Goal: Transaction & Acquisition: Purchase product/service

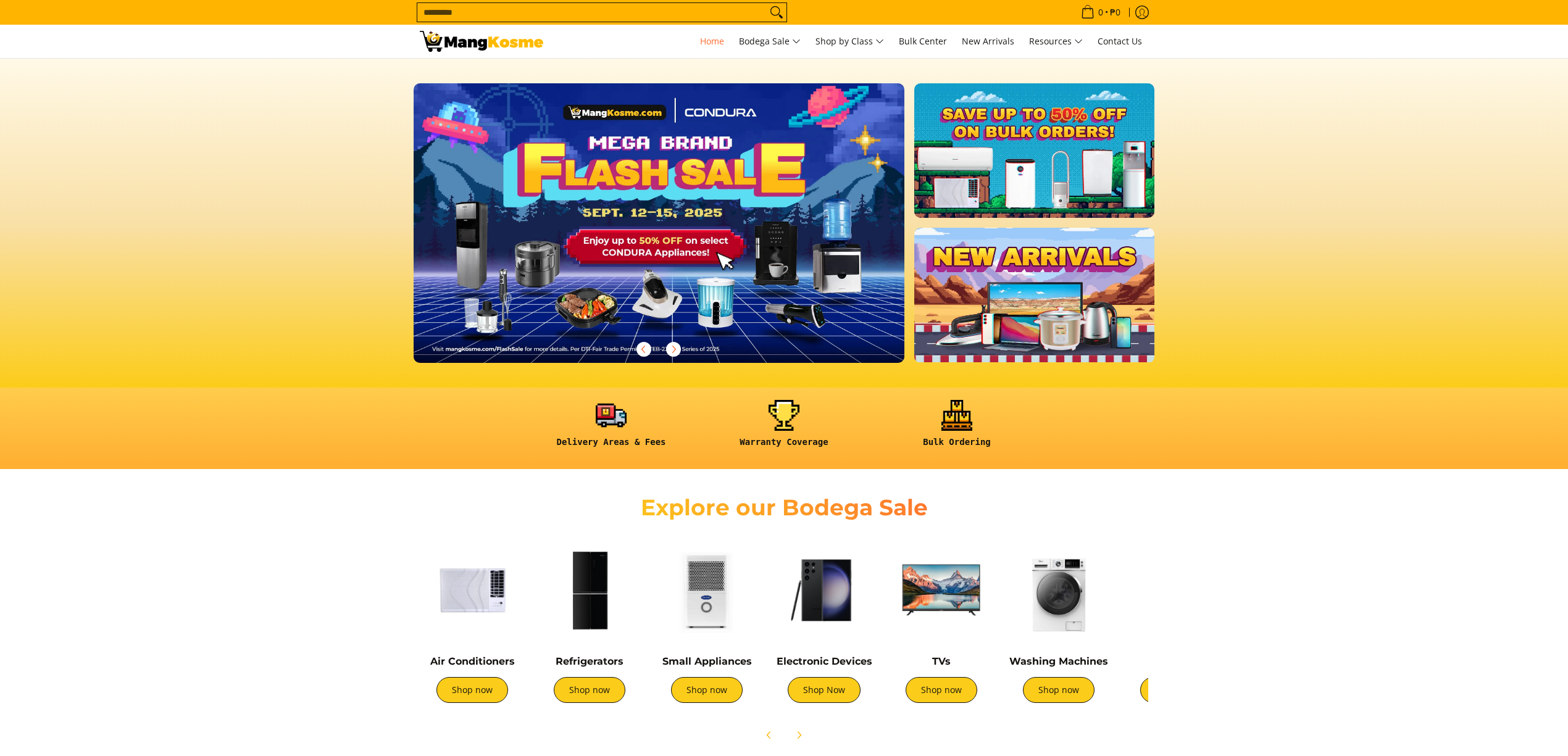
scroll to position [329, 0]
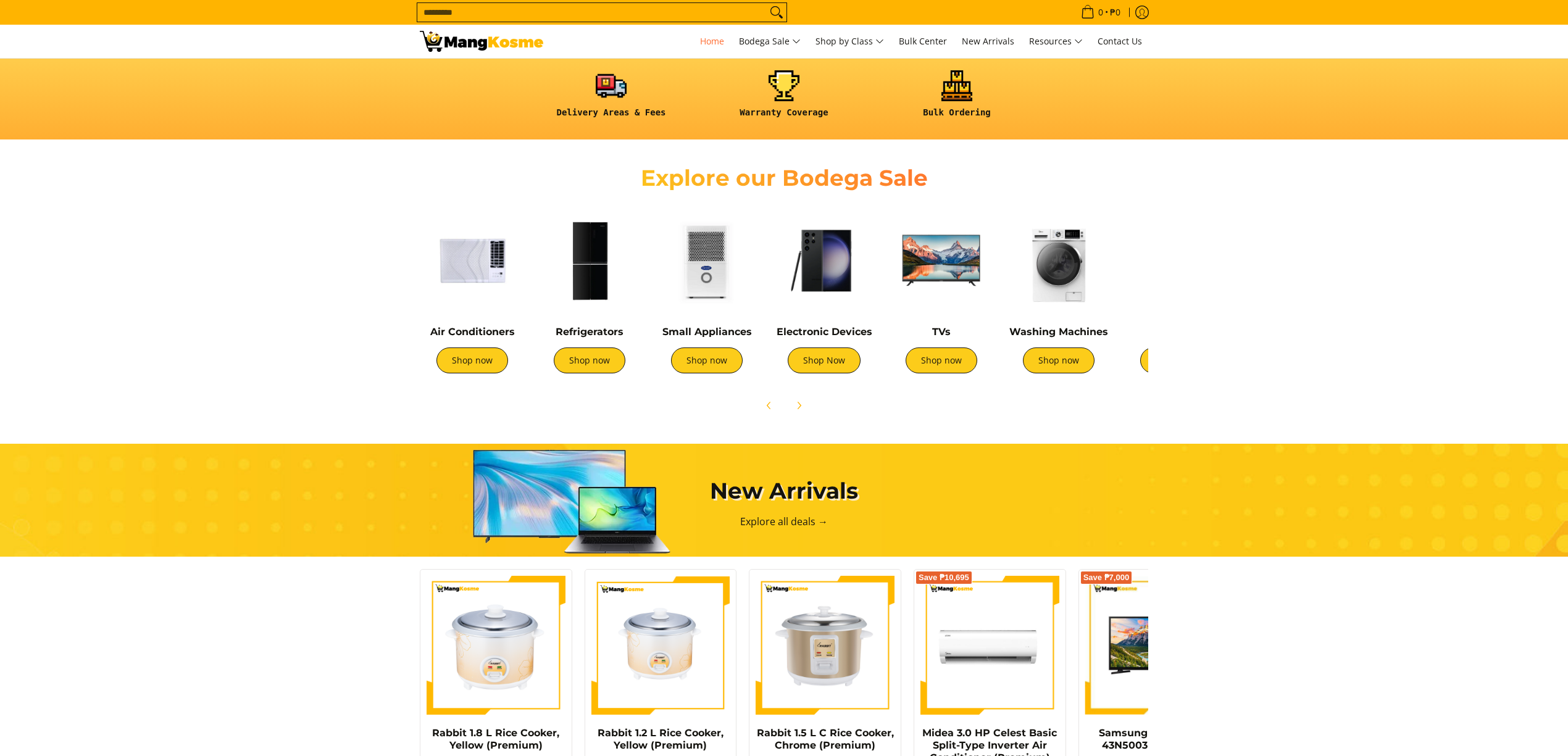
click at [625, 13] on input "Search..." at bounding box center [592, 12] width 349 height 18
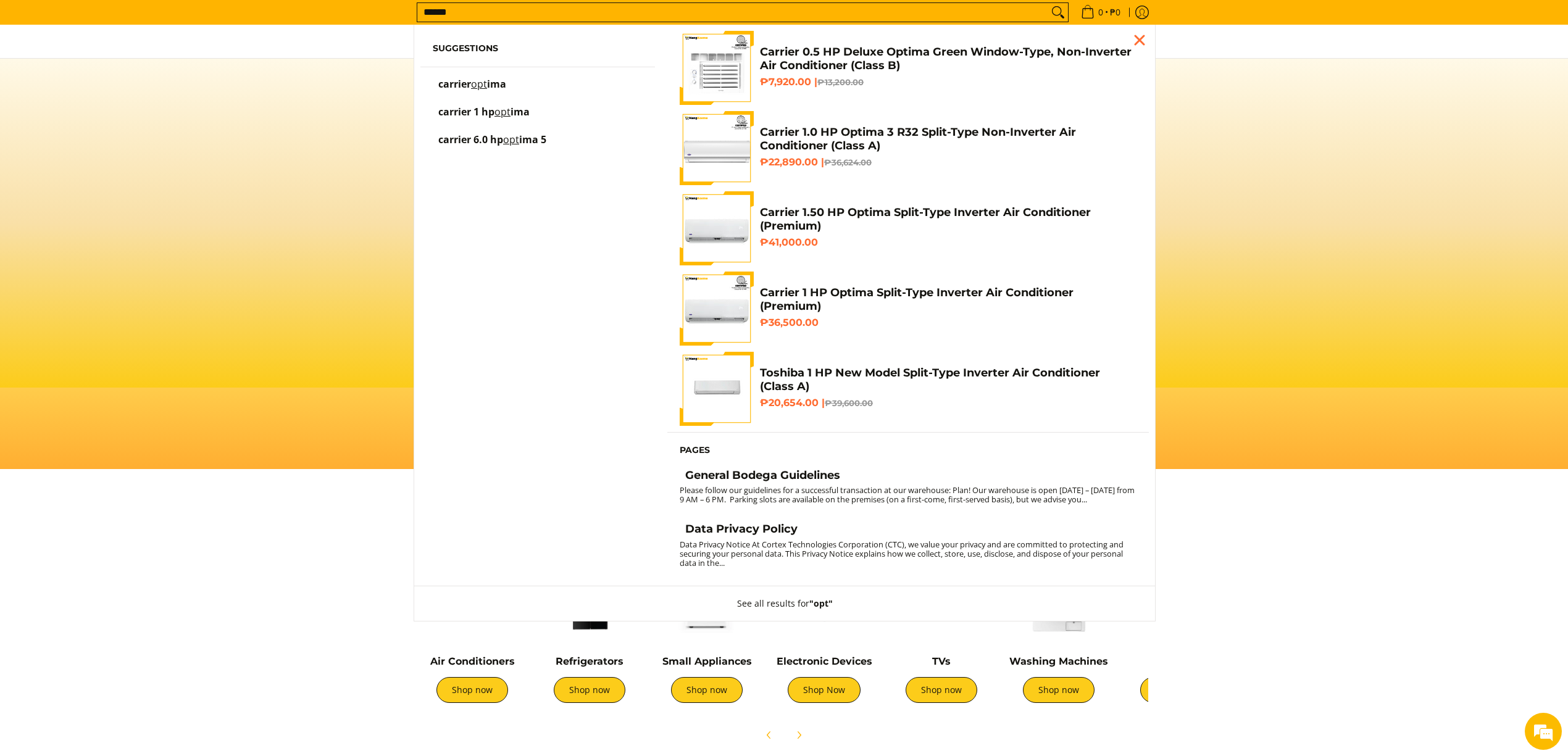
scroll to position [0, 490]
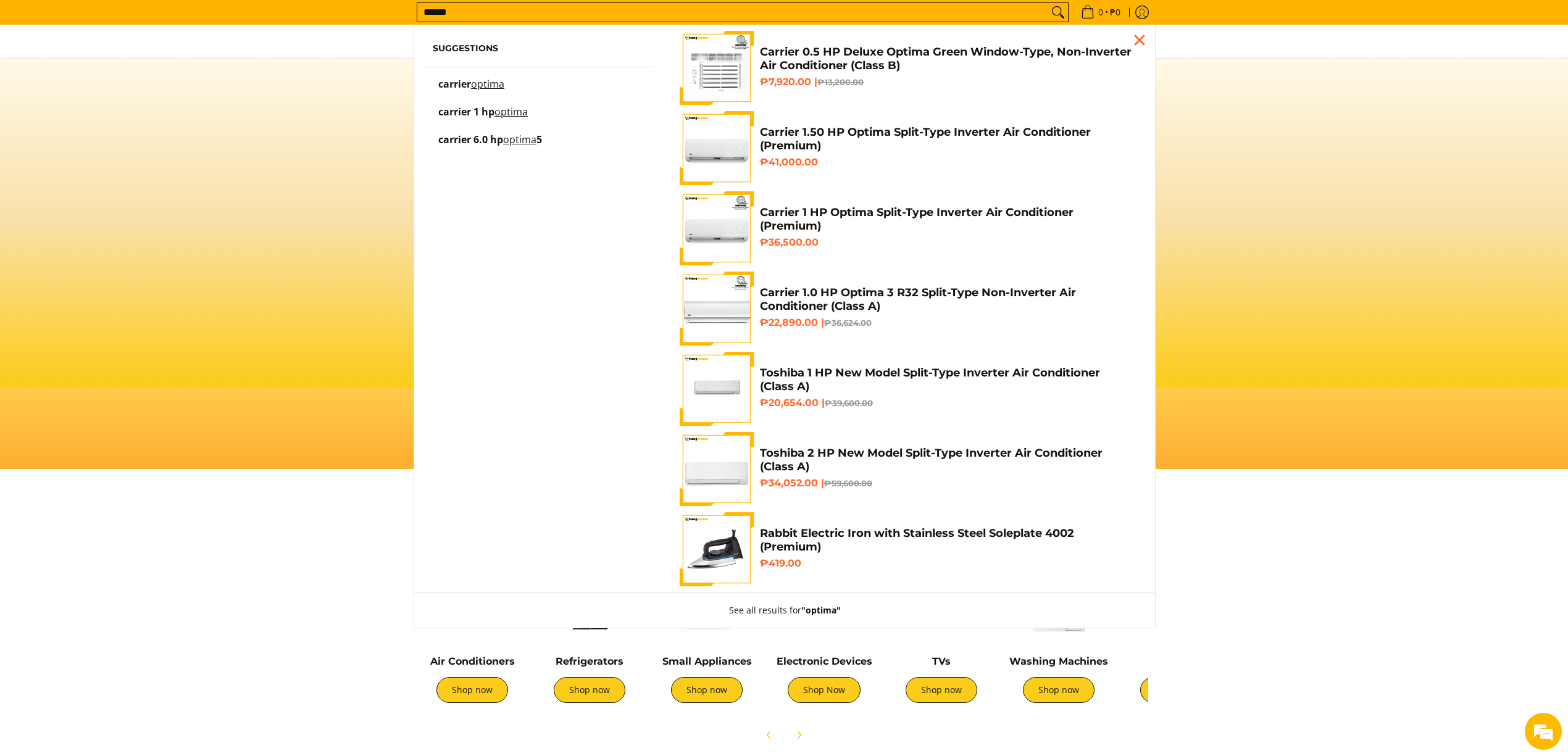
type input "******"
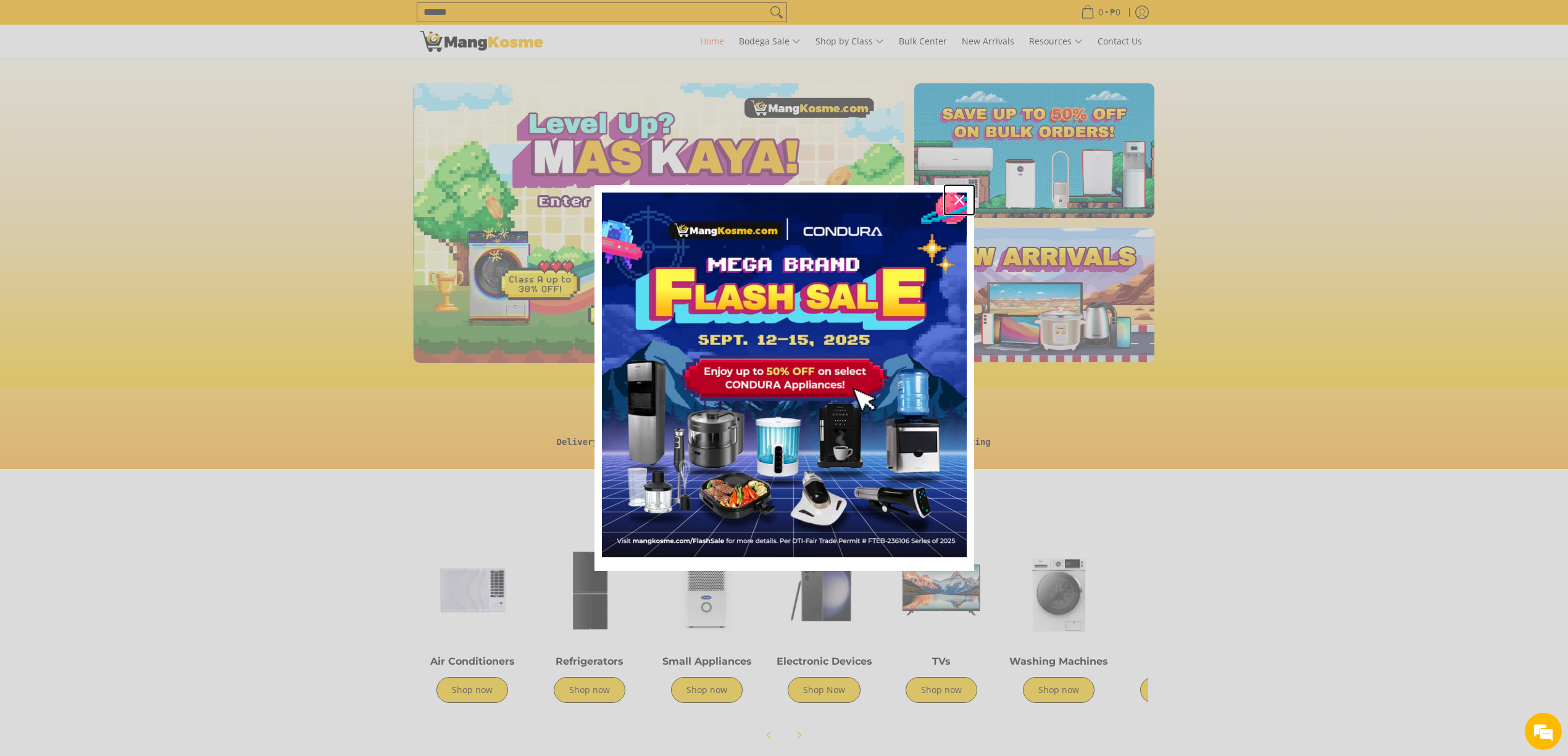
click at [958, 203] on icon "close icon" at bounding box center [959, 200] width 10 height 10
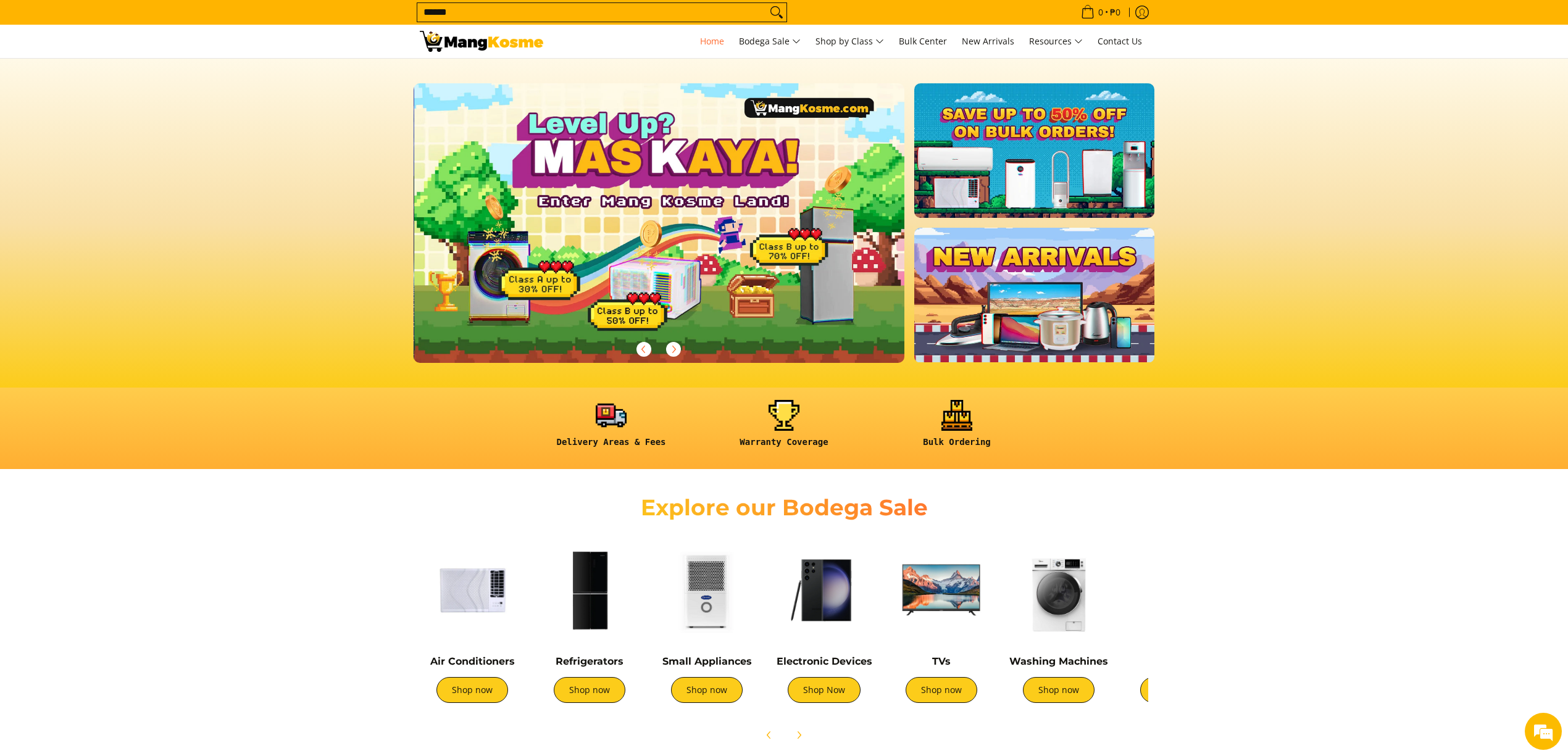
click at [608, 16] on input "******" at bounding box center [592, 12] width 349 height 18
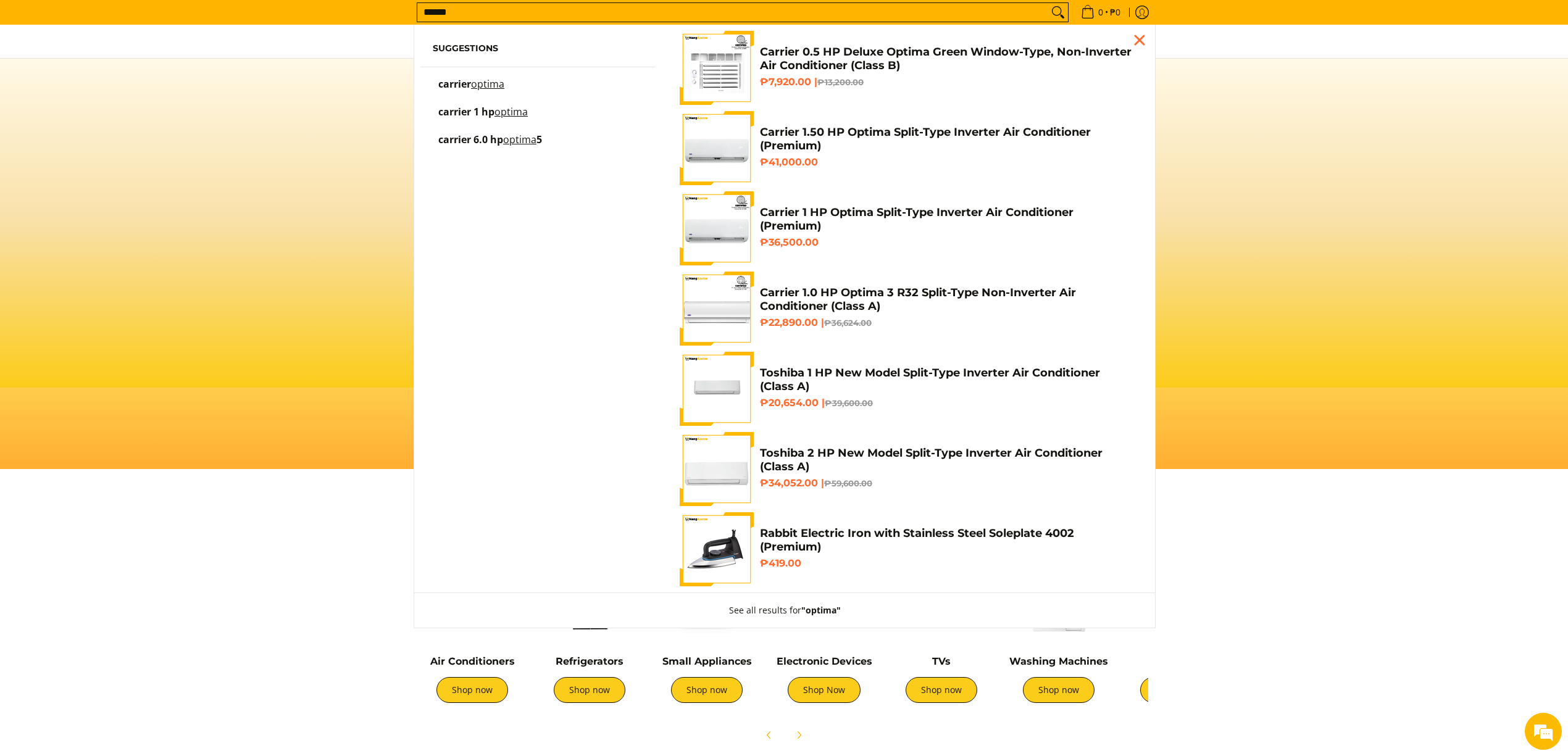
scroll to position [0, 1472]
click at [704, 239] on img "Customer Navigation" at bounding box center [716, 228] width 74 height 74
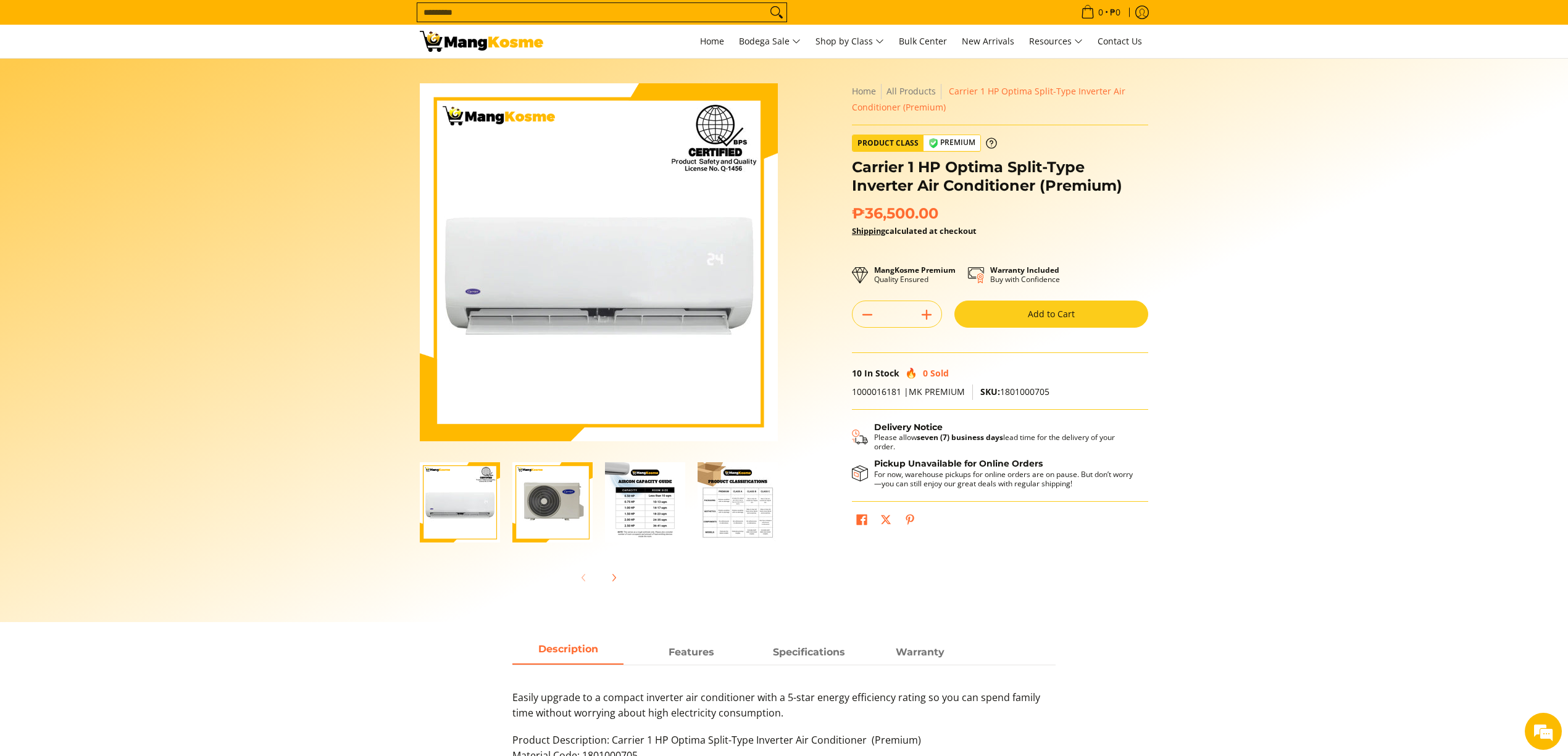
click at [478, 16] on input "Search..." at bounding box center [592, 12] width 349 height 18
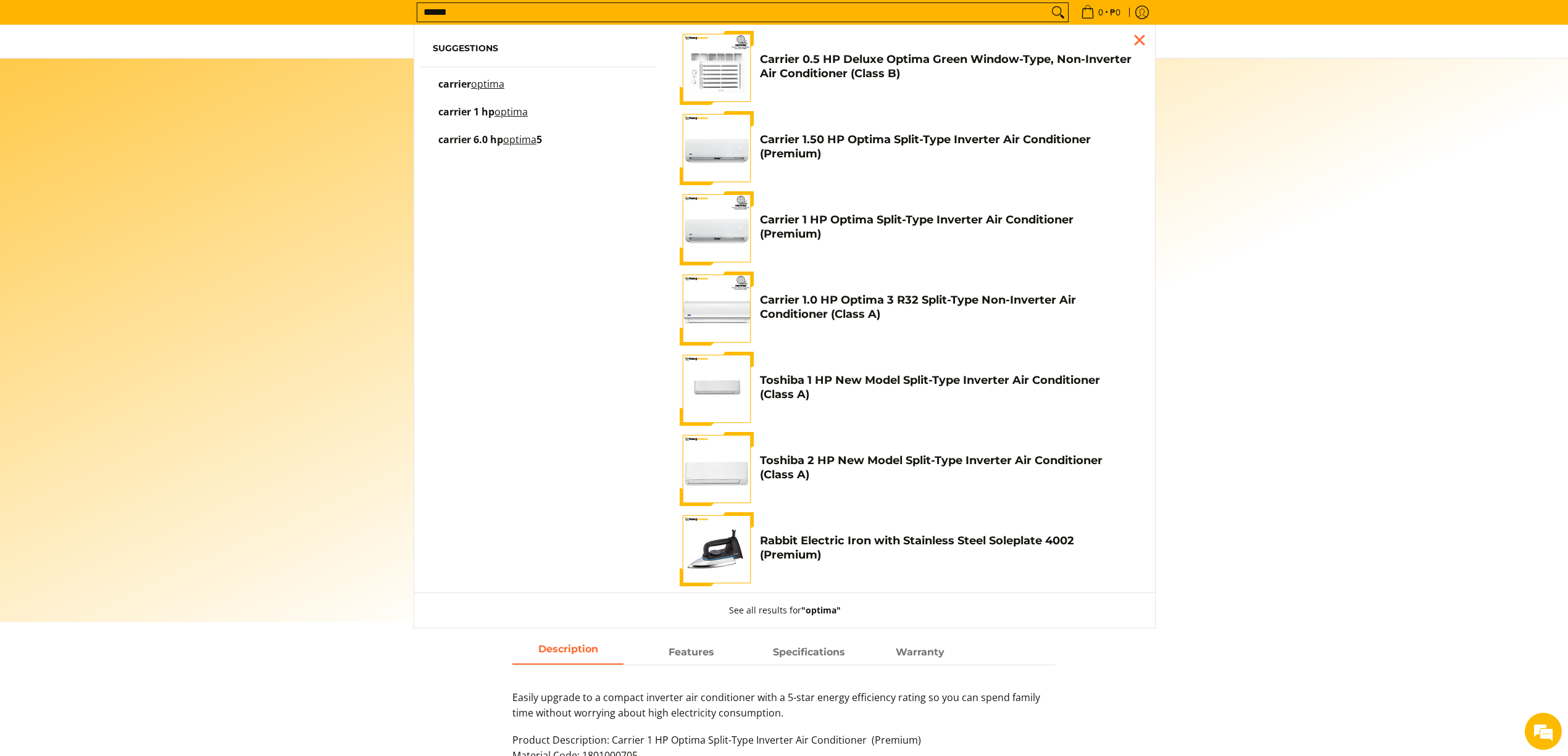
type input "******"
click at [926, 218] on h4 "Carrier 1 HP Optima Split-Type Inverter Air Conditioner (Premium)" at bounding box center [948, 226] width 377 height 27
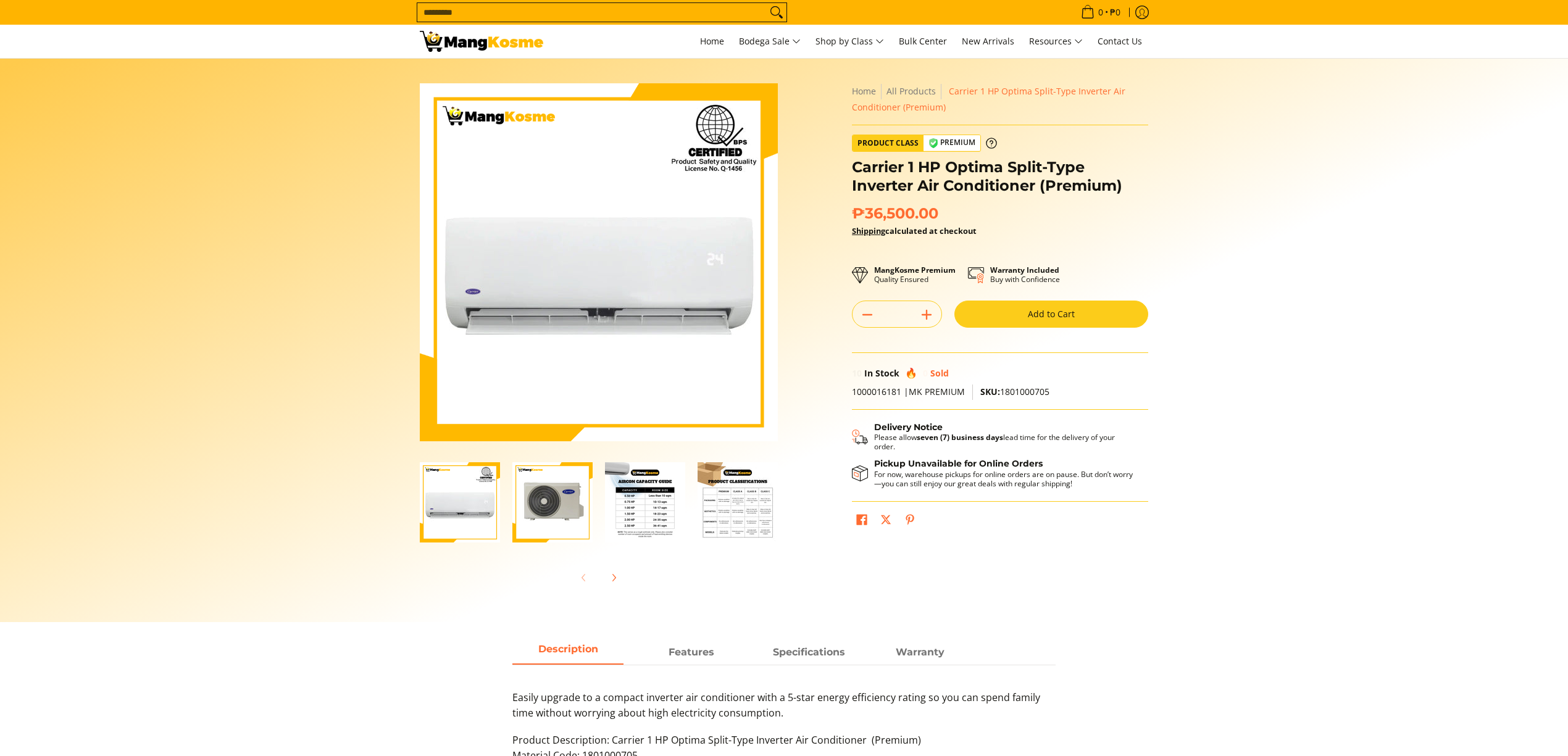
click at [1029, 322] on button "Add to Cart" at bounding box center [1050, 314] width 194 height 27
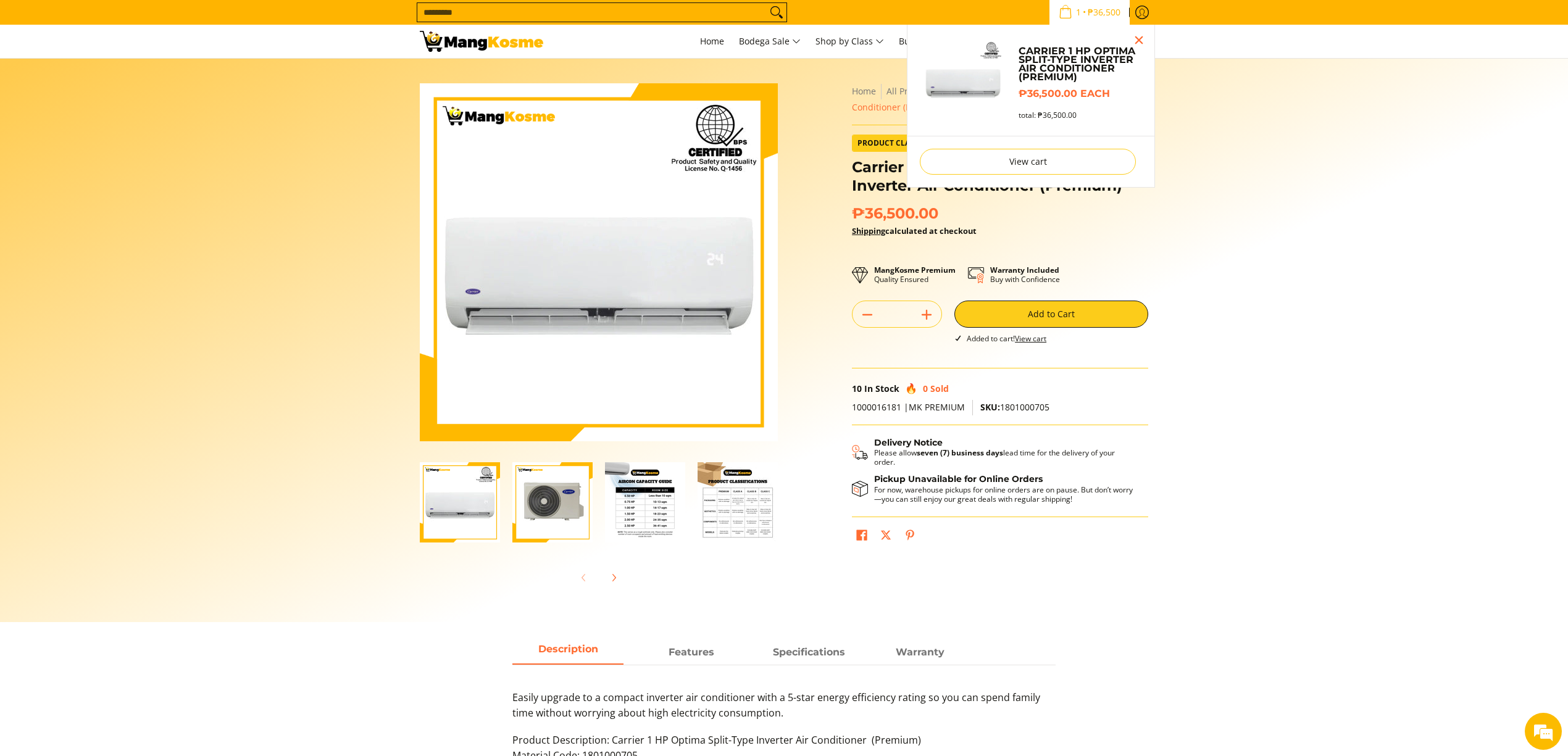
click at [603, 18] on input "Search..." at bounding box center [592, 12] width 349 height 18
click at [554, 18] on input "Search..." at bounding box center [592, 12] width 349 height 18
click at [554, 18] on input "Search..." at bounding box center [592, 12] width 349 height 18
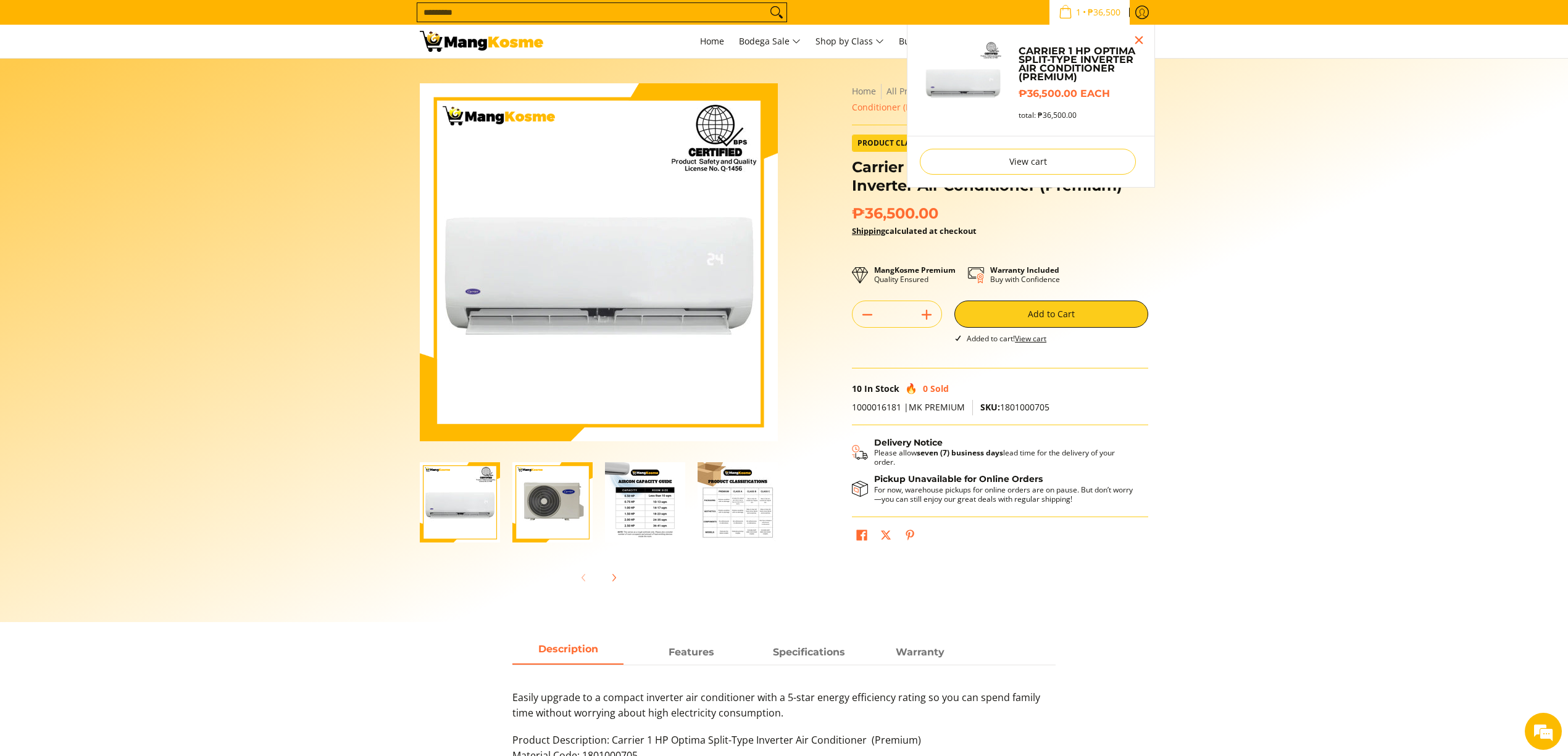
click at [554, 18] on input "Search..." at bounding box center [592, 12] width 349 height 18
click at [96, 277] on section "Skip to Main Content Enable zoom Disable zoom Enable zoom Disable zoom Enable z…" at bounding box center [784, 340] width 1568 height 563
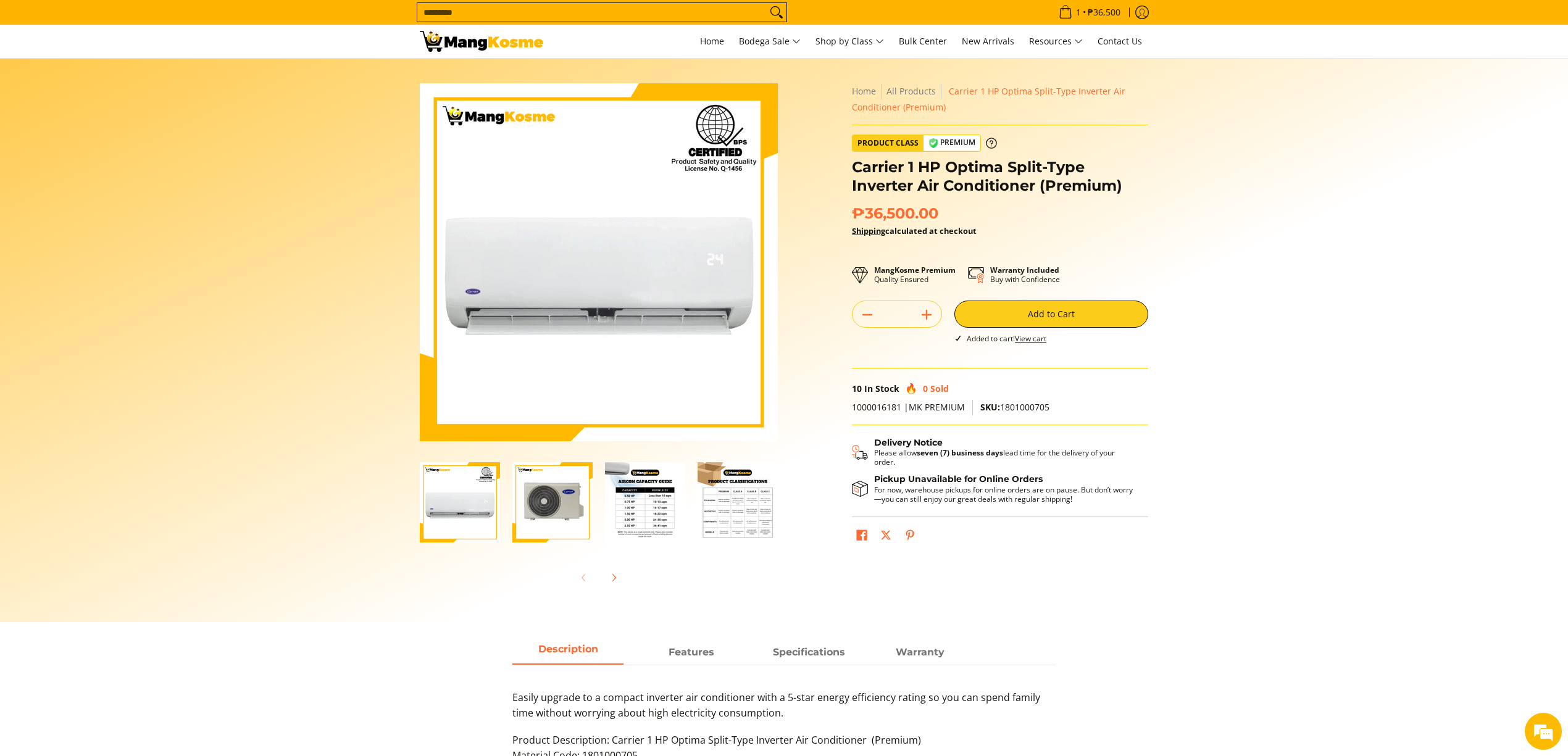
click at [529, 18] on input "Search..." at bounding box center [592, 12] width 349 height 18
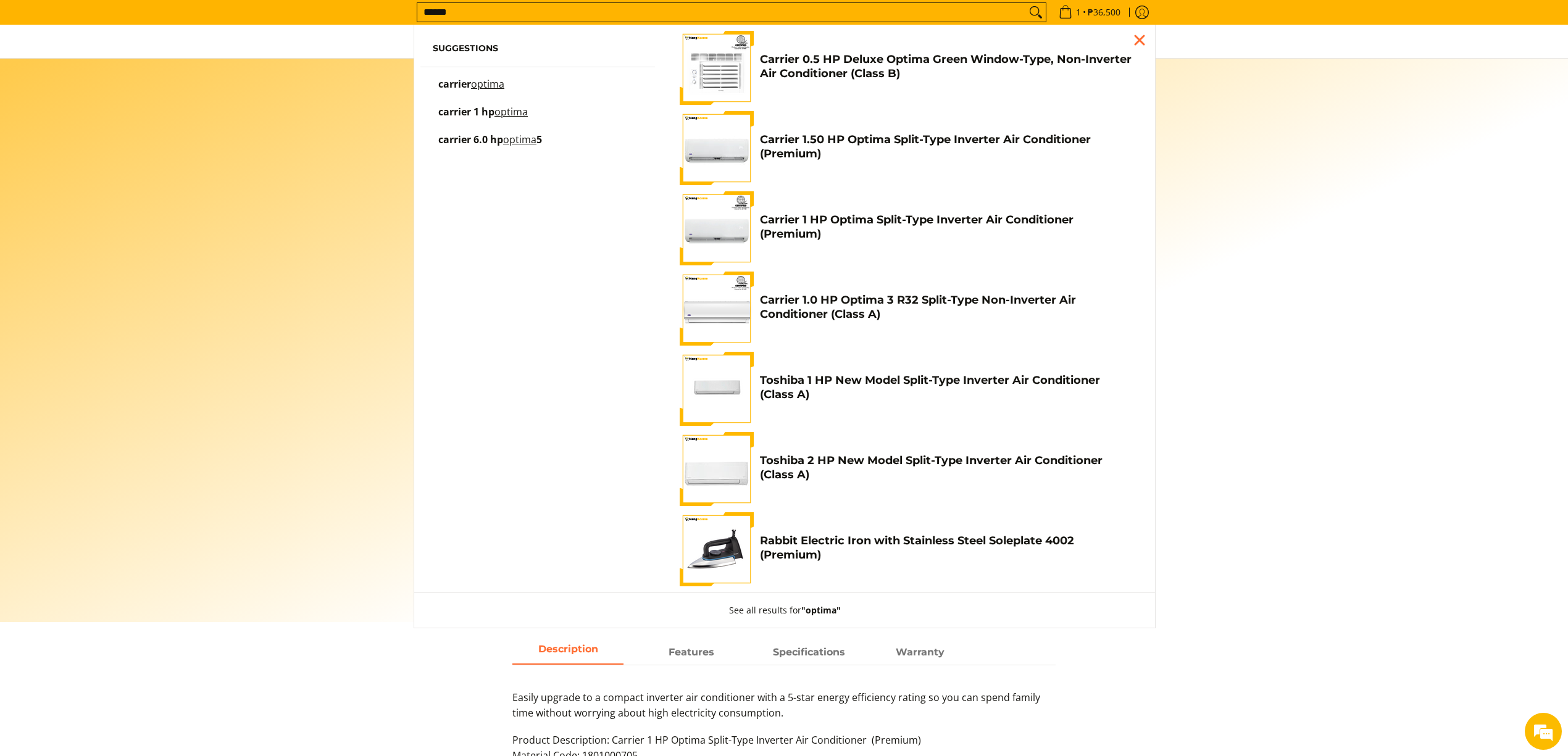
type input "******"
click at [934, 141] on h4 "Carrier 1.50 HP Optima Split-Type Inverter Air Conditioner (Premium)" at bounding box center [948, 146] width 377 height 27
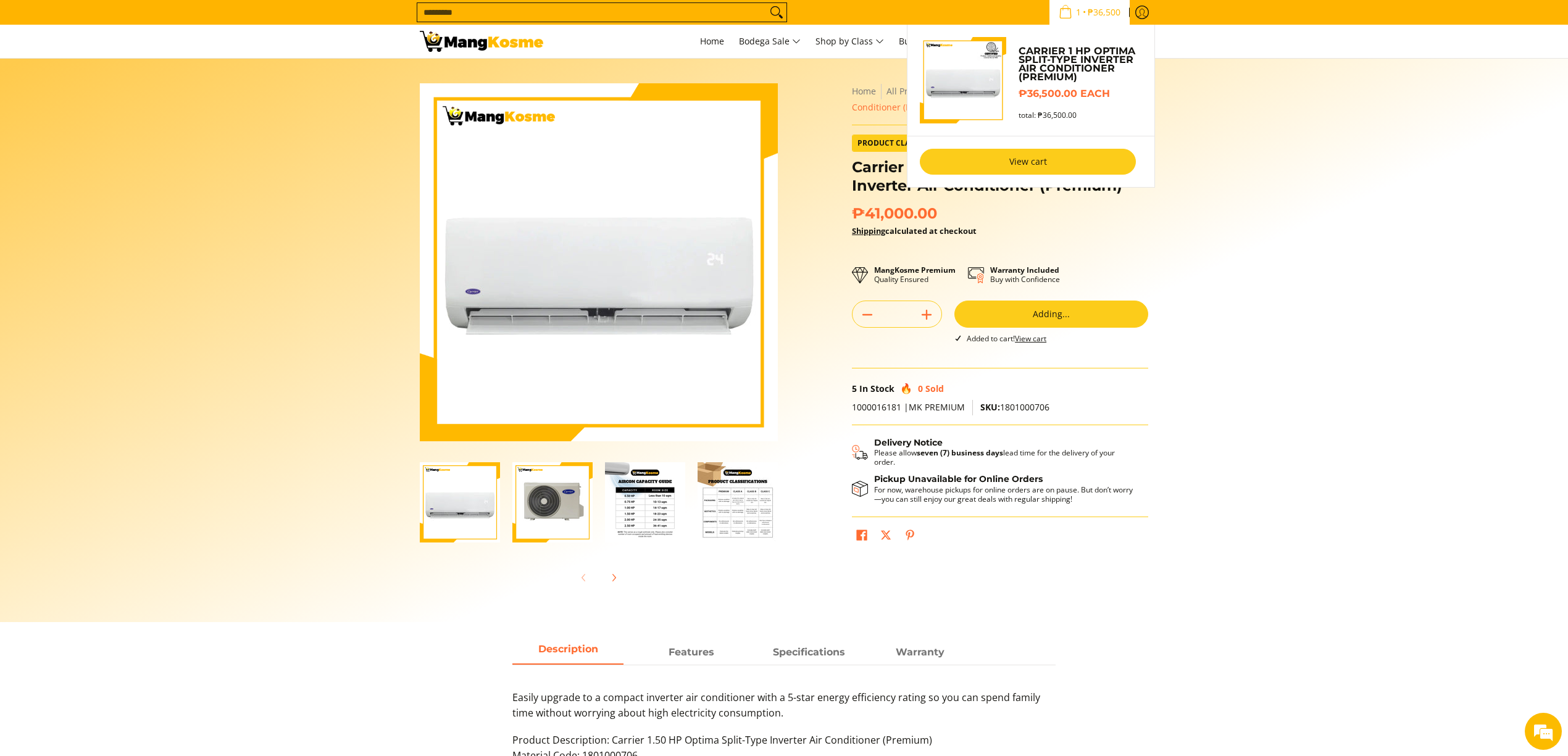
click at [1083, 172] on link "View cart" at bounding box center [1027, 161] width 216 height 26
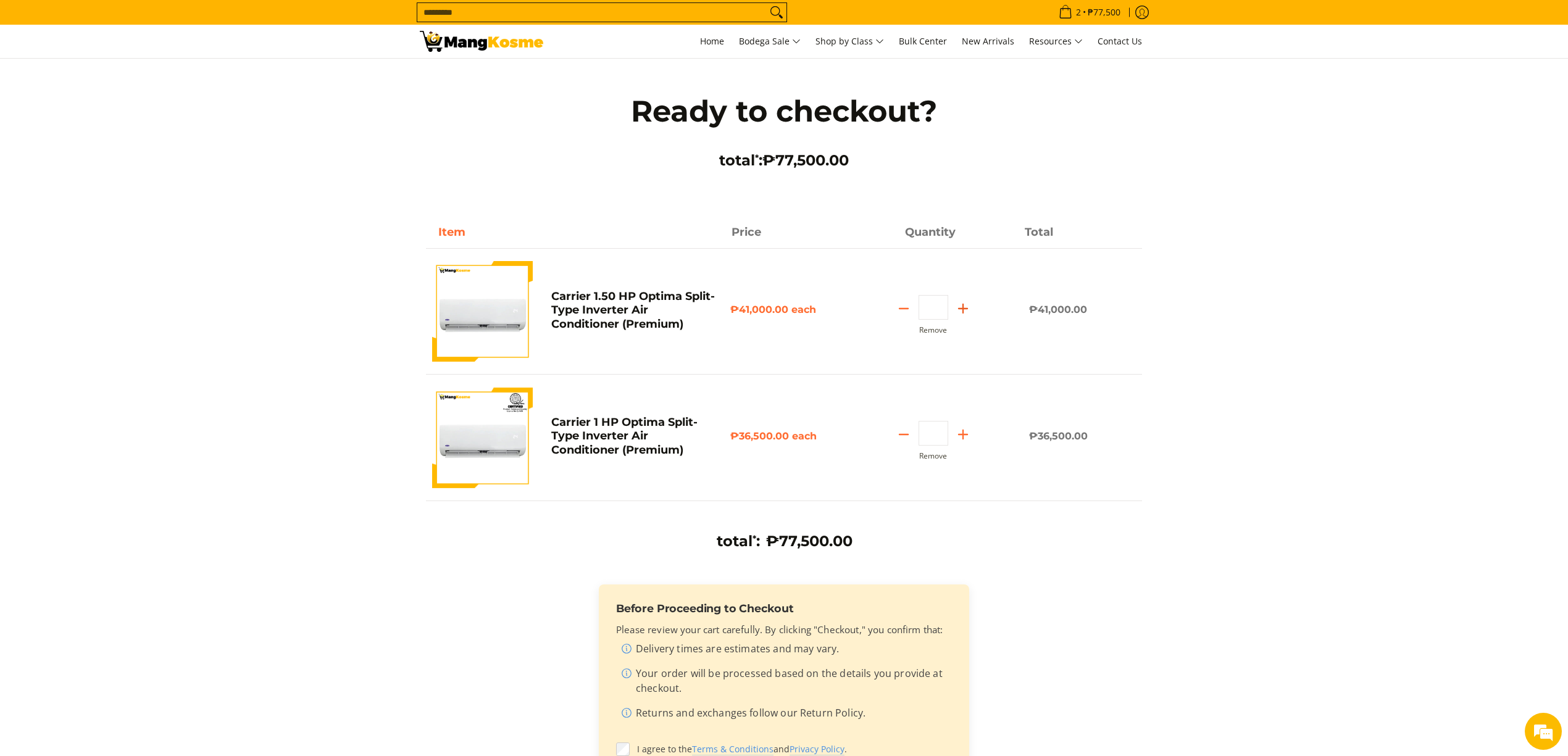
click at [963, 310] on line "Add" at bounding box center [963, 308] width 0 height 8
type input "*"
drag, startPoint x: 936, startPoint y: 432, endPoint x: 922, endPoint y: 430, distance: 14.1
click at [922, 430] on input "*" at bounding box center [934, 433] width 30 height 25
type input "*"
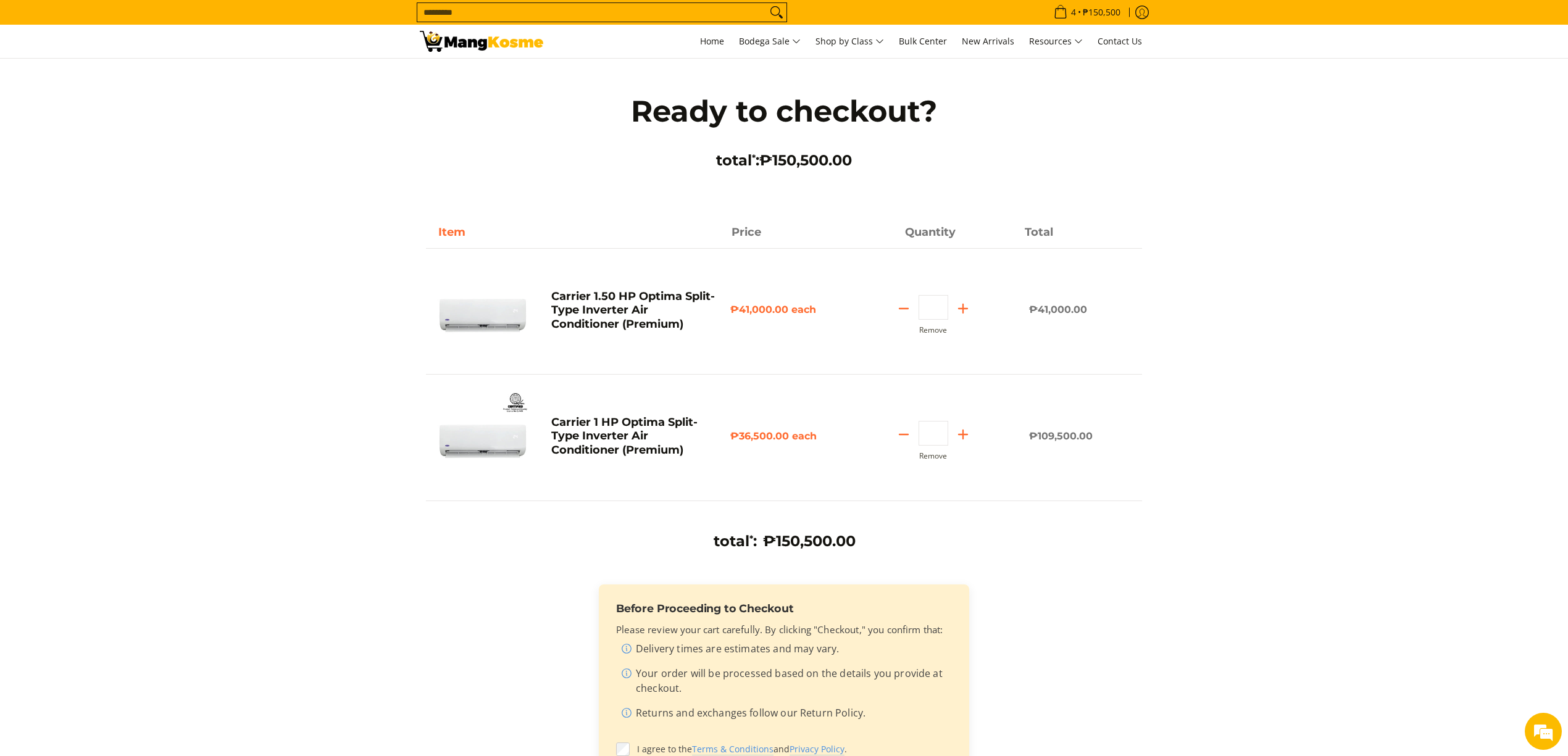
scroll to position [82, 0]
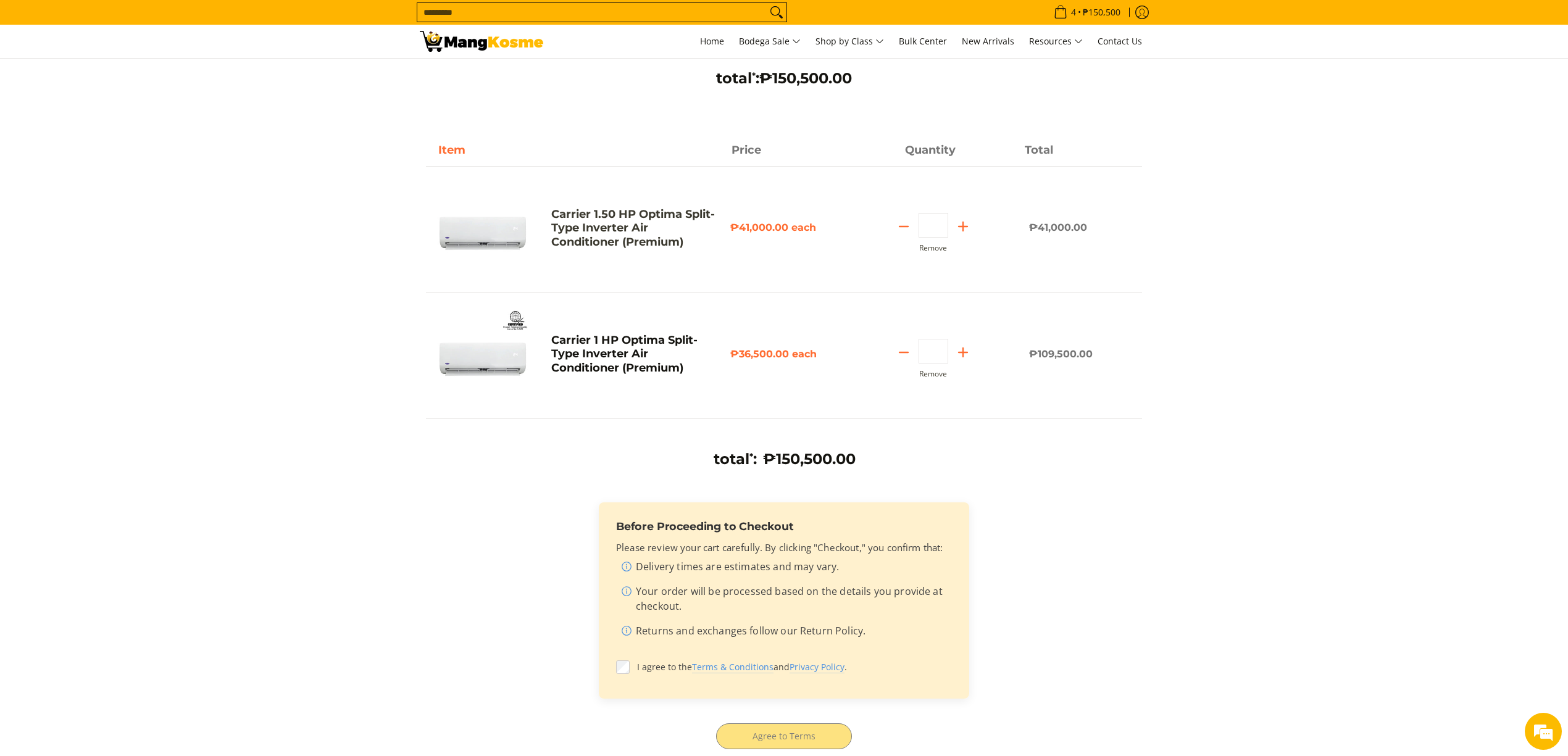
click at [655, 213] on link "Carrier 1.50 HP Optima Split-Type Inverter Air Conditioner (Premium)" at bounding box center [633, 228] width 163 height 42
